Goal: Information Seeking & Learning: Learn about a topic

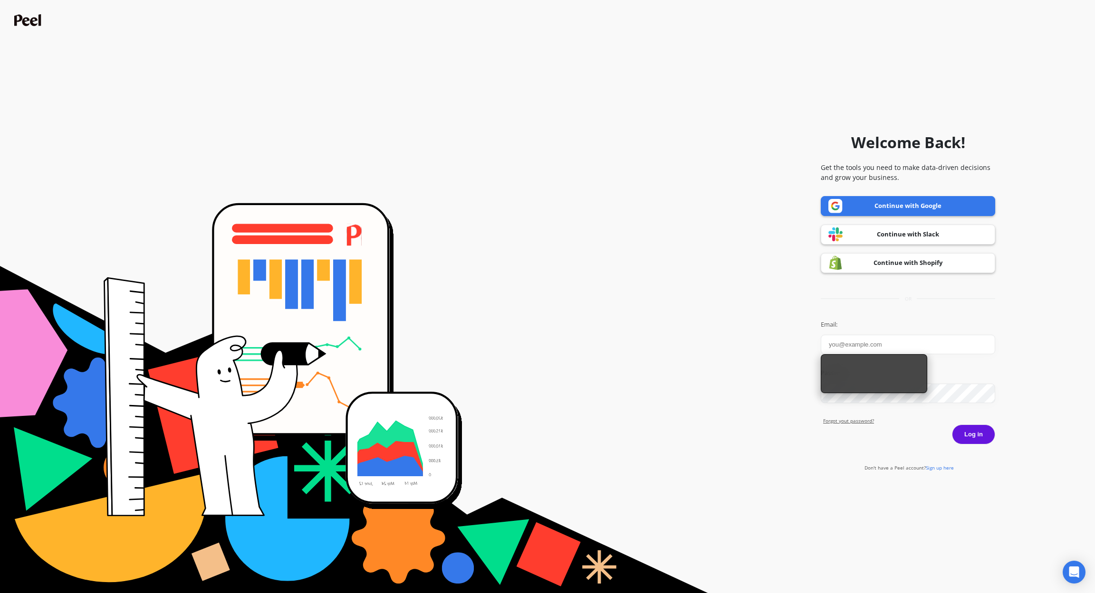
click at [880, 211] on link "Continue with Google" at bounding box center [907, 206] width 174 height 20
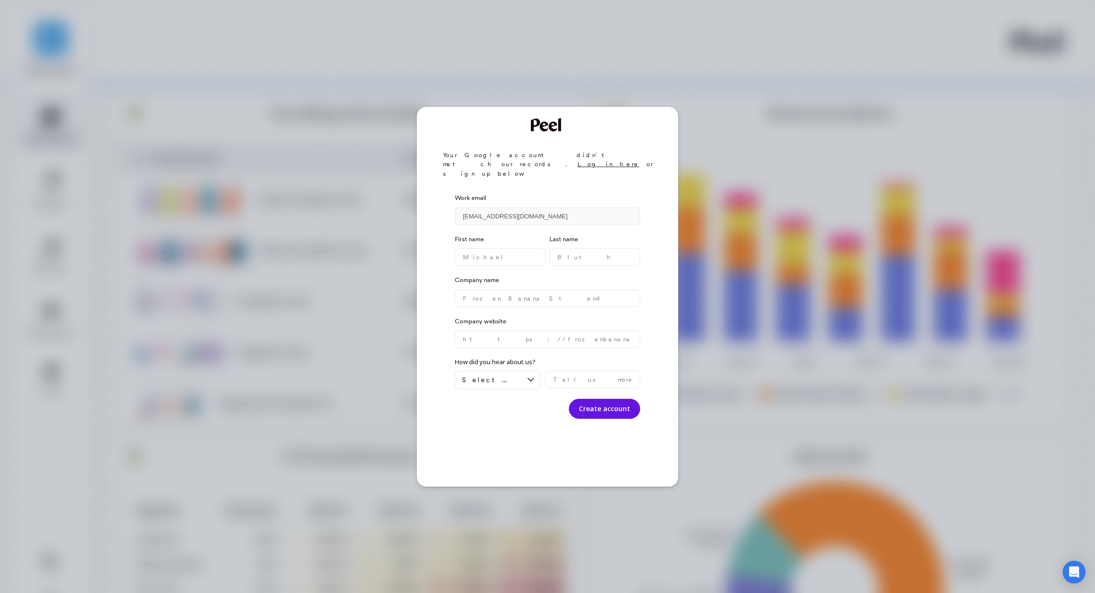
click at [691, 125] on div "Your Google account didn’t match our records. Log in here or sign up below Work…" at bounding box center [547, 296] width 1095 height 593
click at [255, 117] on div "Your Google account didn’t match our records. Log in here or sign up below Work…" at bounding box center [547, 296] width 1095 height 593
click at [757, 107] on div "Your Google account didn’t match our records. Log in here or sign up below Work…" at bounding box center [547, 296] width 1095 height 593
click at [757, 271] on div "Your Google account didn’t match our records. Log in here or sign up below Work…" at bounding box center [547, 296] width 1095 height 593
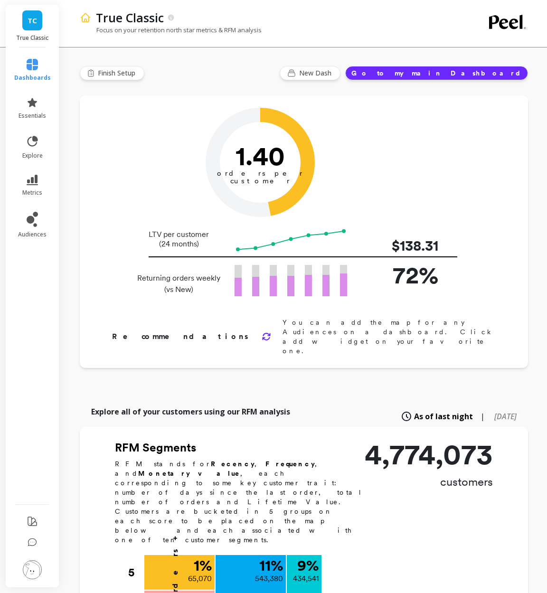
click at [38, 23] on link "TC" at bounding box center [32, 20] width 20 height 20
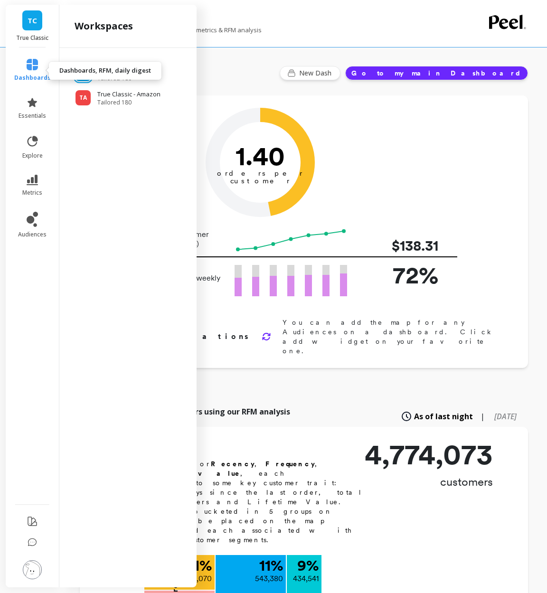
click at [38, 60] on link "dashboards" at bounding box center [32, 70] width 37 height 23
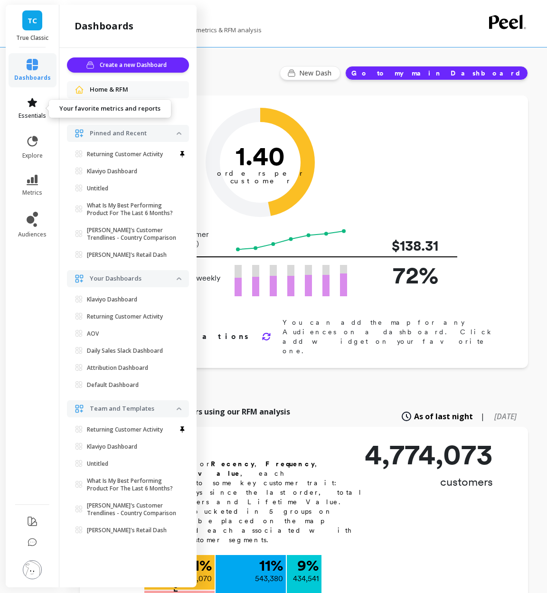
click at [37, 113] on span "essentials" at bounding box center [33, 116] width 28 height 8
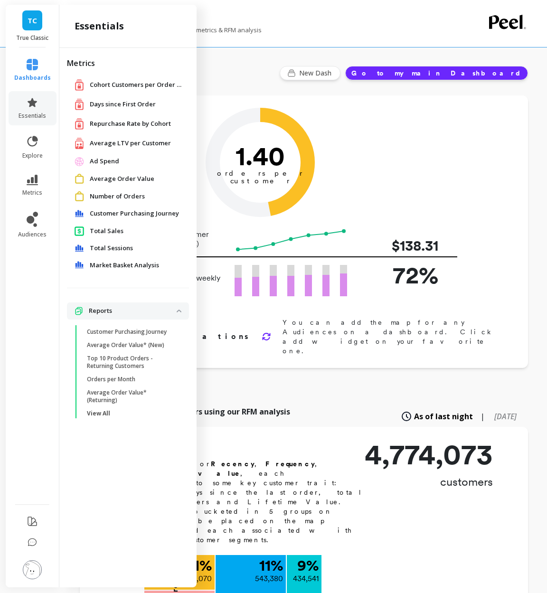
click at [111, 147] on span "Average LTV per Customer" at bounding box center [130, 144] width 81 height 10
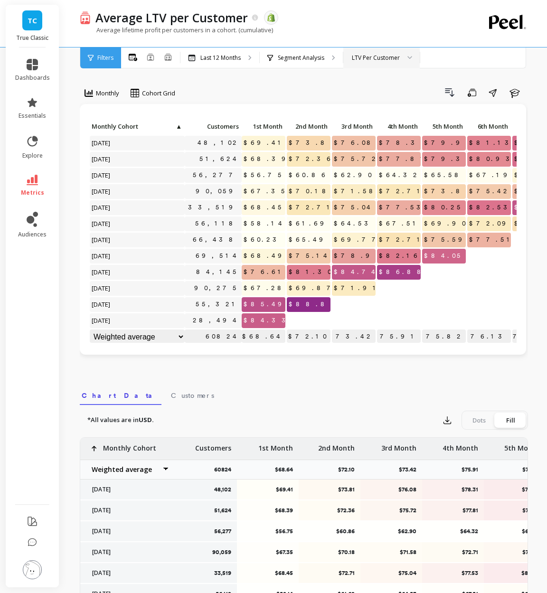
click at [369, 57] on div "LTV Per Customer" at bounding box center [376, 57] width 48 height 9
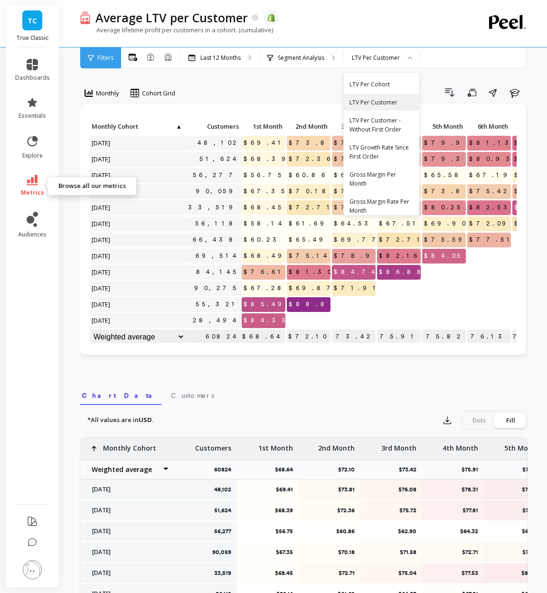
click at [30, 187] on link "metrics" at bounding box center [32, 186] width 35 height 22
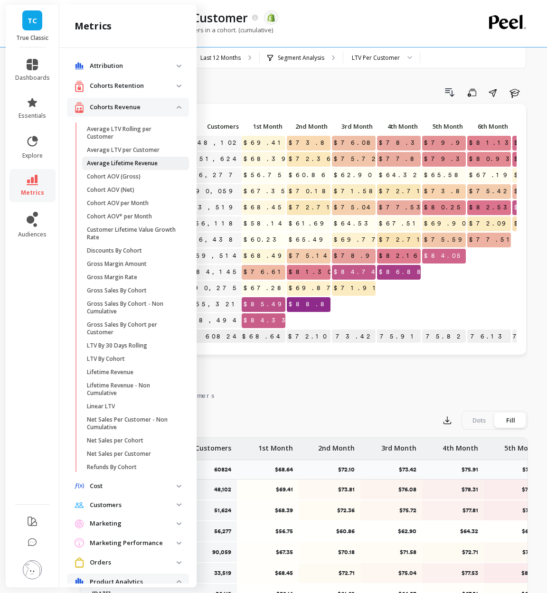
click at [155, 167] on link "Average Lifetime Revenue" at bounding box center [135, 163] width 107 height 13
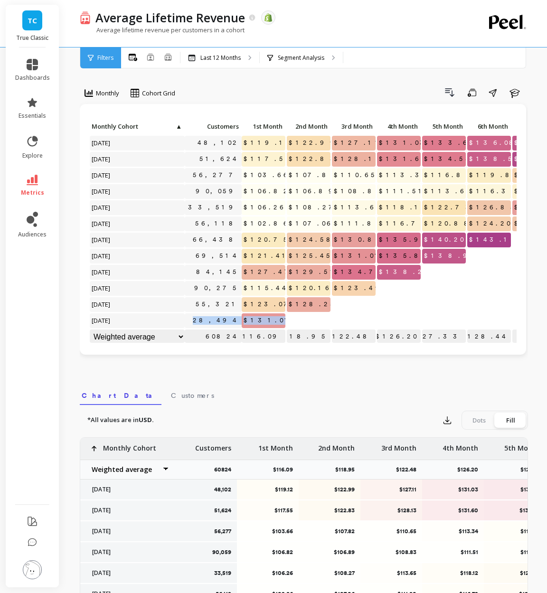
drag, startPoint x: 218, startPoint y: 322, endPoint x: 325, endPoint y: 315, distance: 107.6
click at [325, 315] on div "Click to create an audience 48,102 $119.12 $122.99 $127.11 $131.03 $133.61 $136…" at bounding box center [393, 233] width 608 height 226
click at [234, 57] on p "Last 12 Months" at bounding box center [220, 58] width 40 height 8
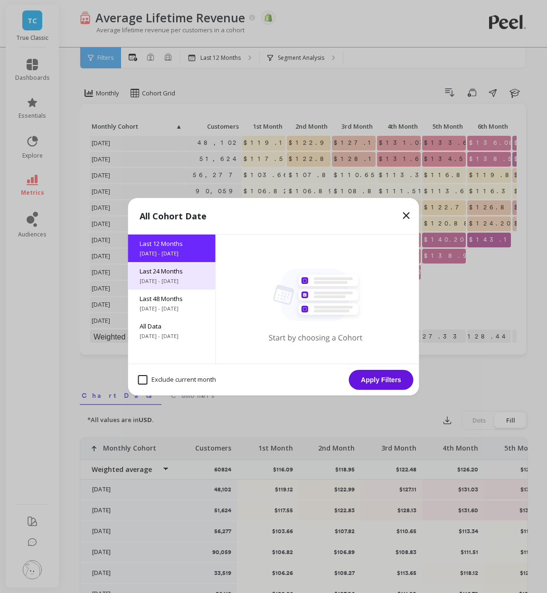
click at [192, 282] on span "[DATE] - [DATE]" at bounding box center [172, 281] width 65 height 8
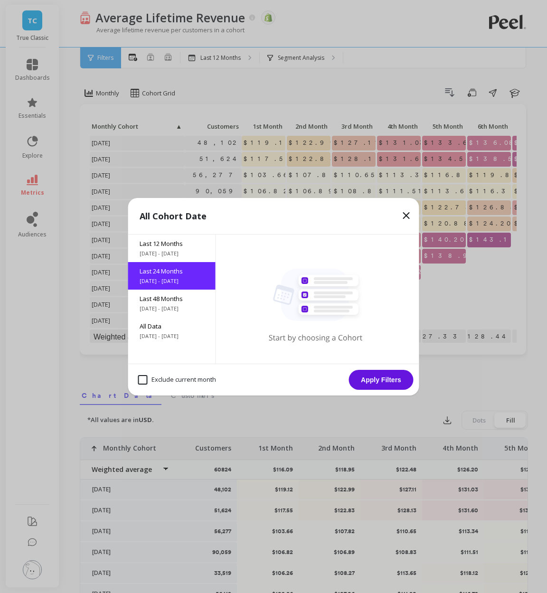
click at [391, 384] on button "Apply Filters" at bounding box center [381, 380] width 65 height 20
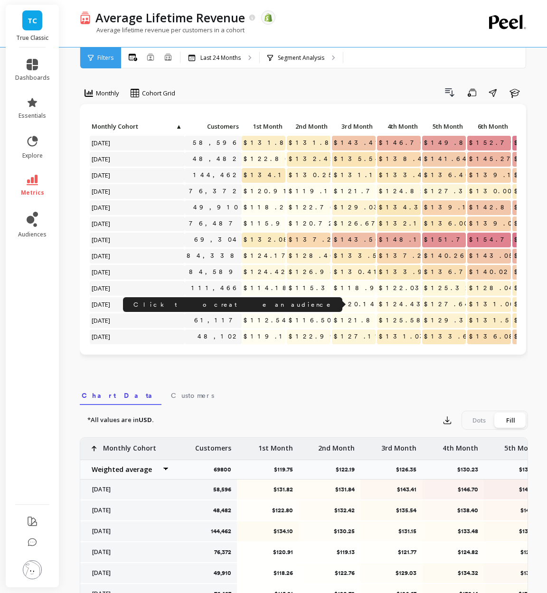
scroll to position [194, 0]
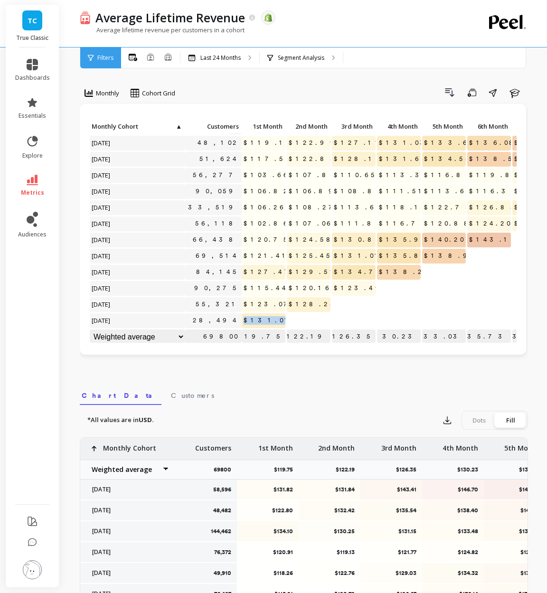
drag, startPoint x: 254, startPoint y: 321, endPoint x: 286, endPoint y: 321, distance: 32.3
click at [286, 321] on div "Click to create an audience 80,193 $112.93 $116.00 $120.14 $124.43 $127.64 $131…" at bounding box center [535, 136] width 893 height 420
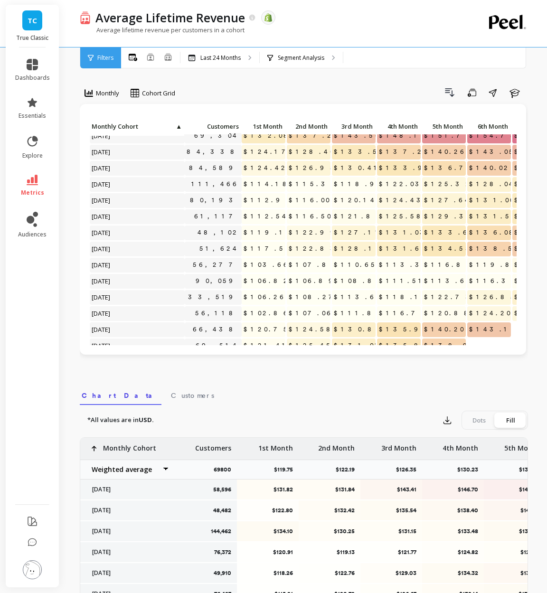
scroll to position [98, 0]
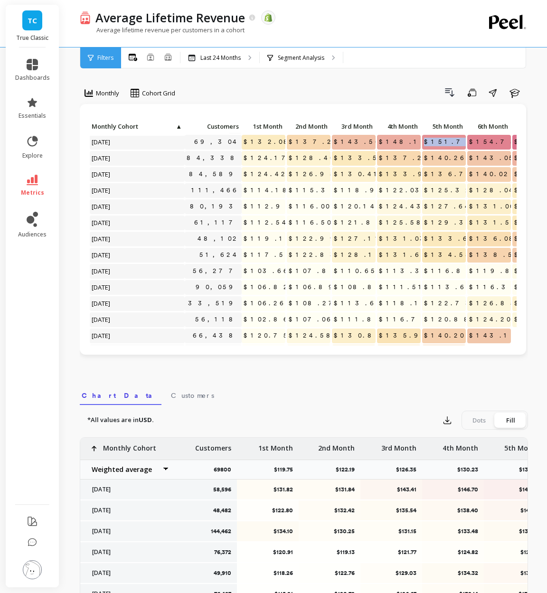
drag, startPoint x: 438, startPoint y: 142, endPoint x: 471, endPoint y: 142, distance: 32.3
click at [471, 142] on div "Click to create an audience 49,910 $118.26 $122.76 $129.03 $134.32 $139.10 $142…" at bounding box center [535, 232] width 893 height 420
drag, startPoint x: 439, startPoint y: 338, endPoint x: 470, endPoint y: 338, distance: 30.9
click at [470, 338] on div "Click to create an audience 49,910 $118.26 $122.76 $129.03 $134.32 $139.10 $142…" at bounding box center [535, 232] width 893 height 420
